Goal: Find specific page/section: Find specific page/section

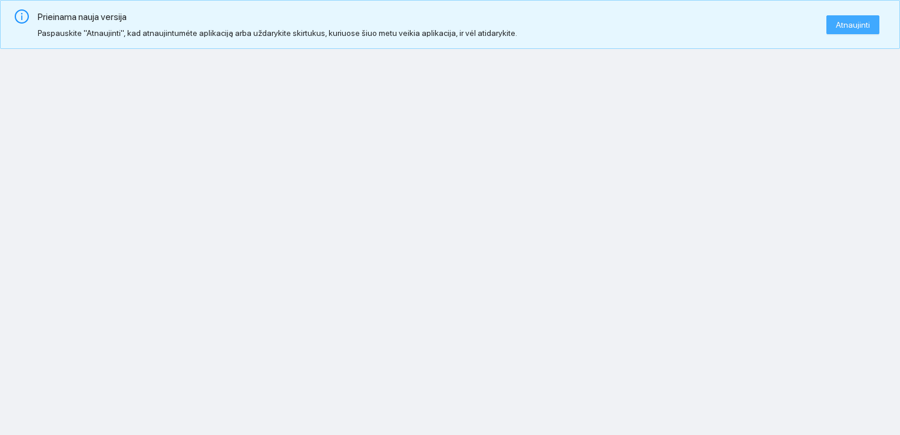
click at [860, 30] on span "Atnaujinti" at bounding box center [853, 24] width 34 height 13
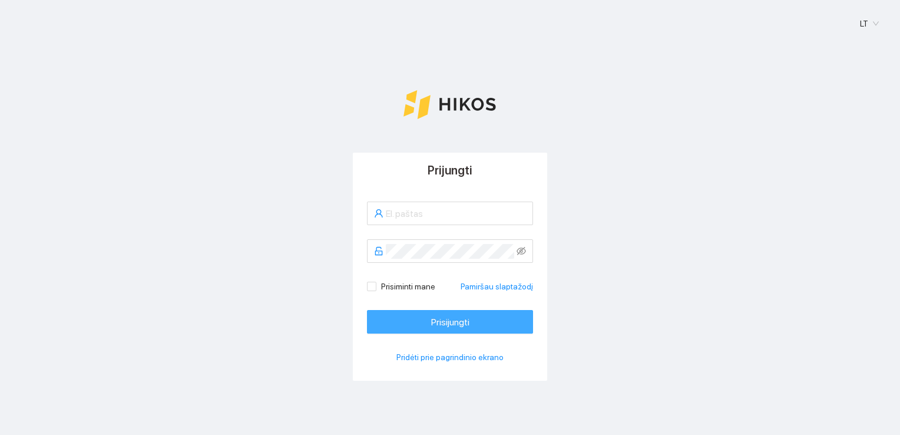
type input "vytautas.stankus@groward.eu"
click at [431, 326] on span "Prisijungti" at bounding box center [450, 321] width 38 height 15
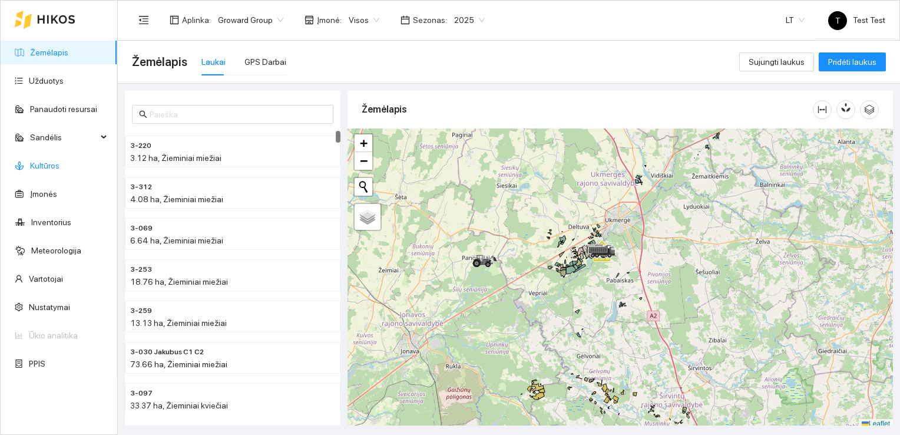
click at [42, 161] on link "Kultūros" at bounding box center [44, 165] width 29 height 9
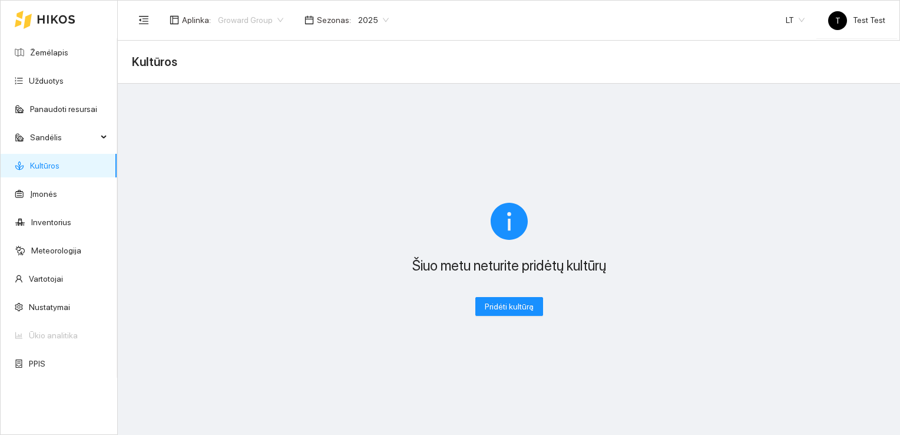
click at [257, 20] on span "Groward Group" at bounding box center [250, 20] width 65 height 18
click at [223, 69] on span "Visos aplinkos" at bounding box center [243, 64] width 52 height 13
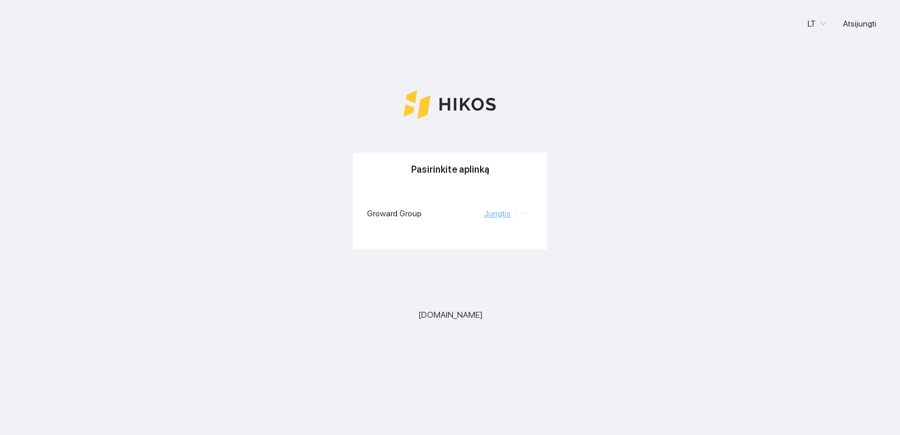
click at [506, 217] on link "Jungtis" at bounding box center [497, 212] width 26 height 9
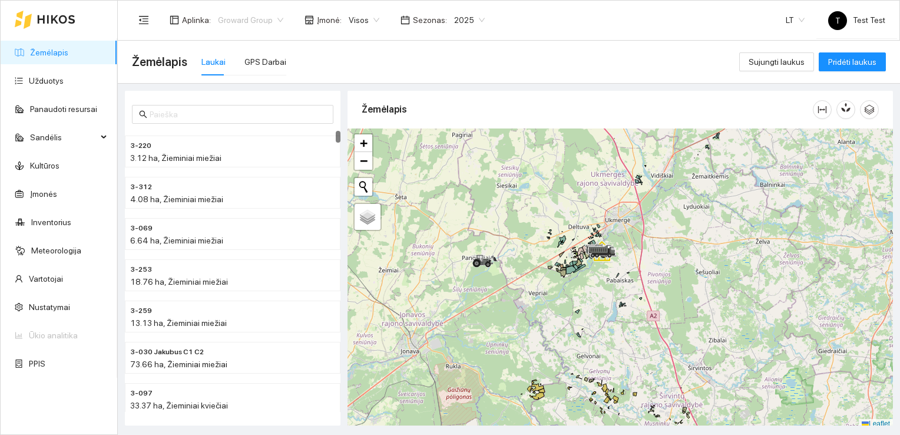
click at [276, 17] on span "Groward Group" at bounding box center [250, 20] width 65 height 18
click at [240, 68] on span "Visos aplinkos" at bounding box center [243, 64] width 52 height 13
